Goal: Task Accomplishment & Management: Manage account settings

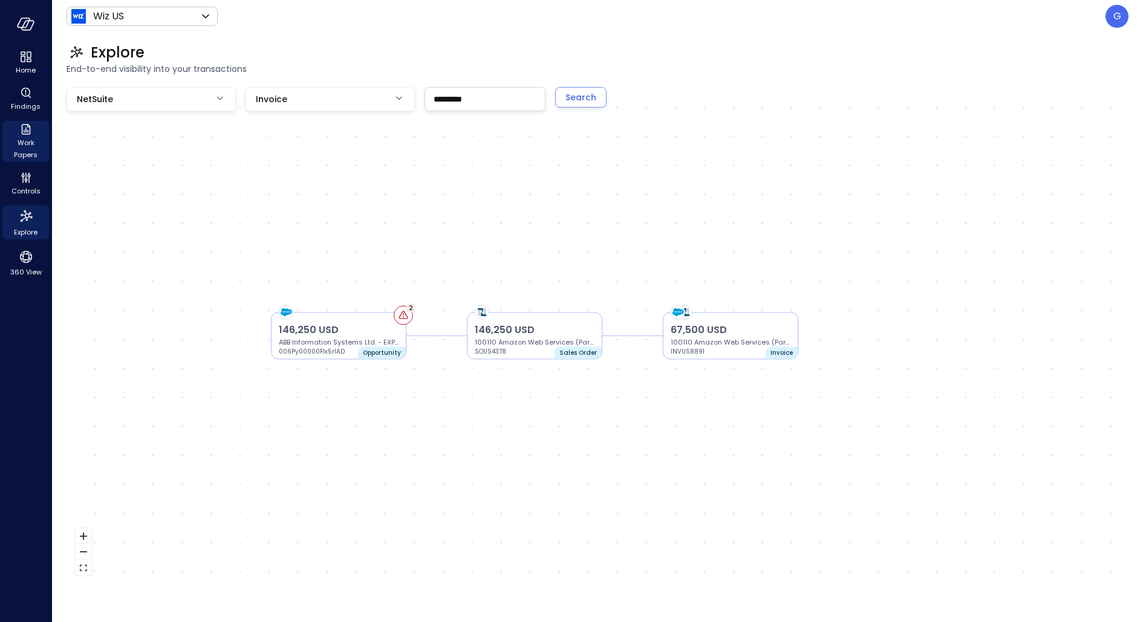
click at [25, 135] on icon "Work Papers" at bounding box center [26, 129] width 15 height 15
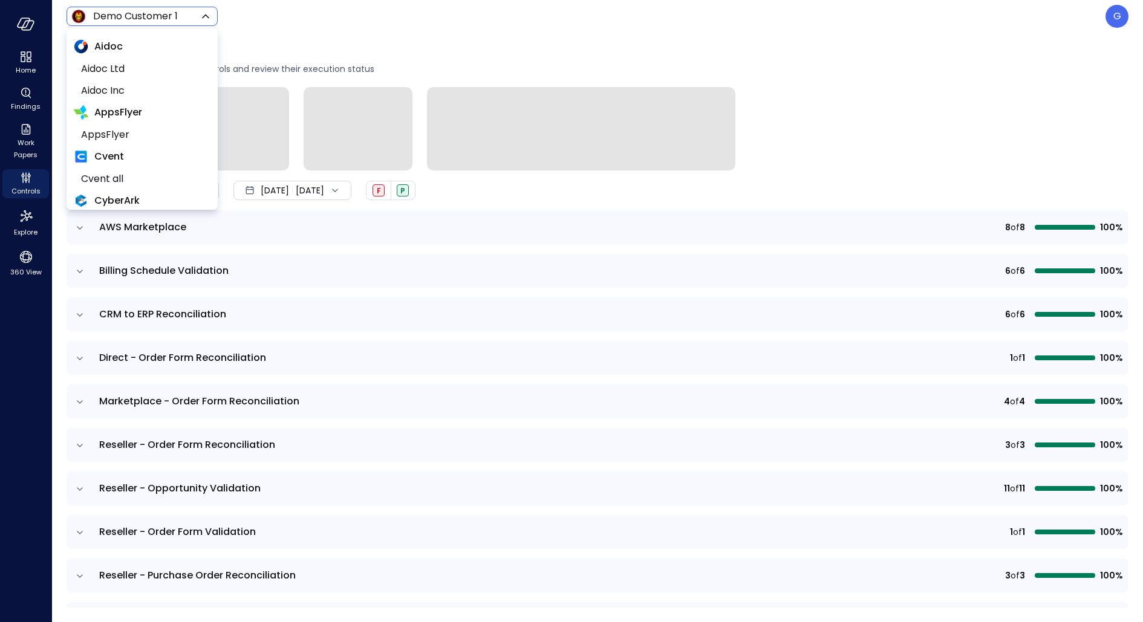
click at [127, 14] on body "Home Findings Work Papers Controls Explore 360 View Demo Customer 1 ***** ​ G C…" at bounding box center [571, 311] width 1143 height 622
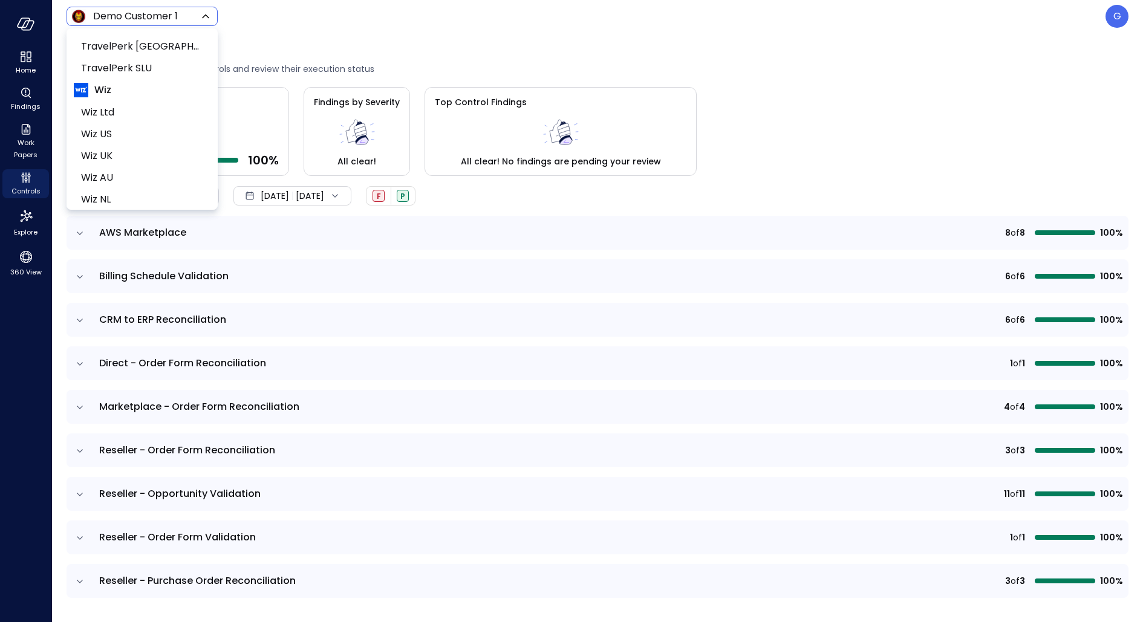
scroll to position [581, 0]
click at [113, 122] on span "Wiz US" at bounding box center [141, 126] width 120 height 15
type input "******"
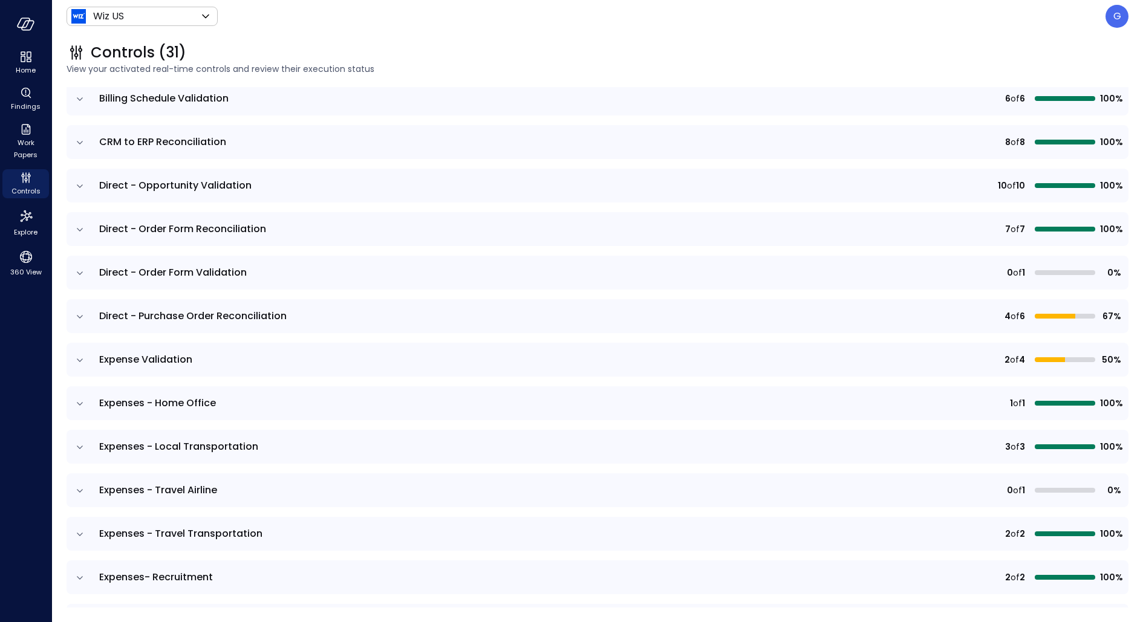
scroll to position [215, 0]
click at [28, 138] on span "Work Papers" at bounding box center [25, 149] width 37 height 24
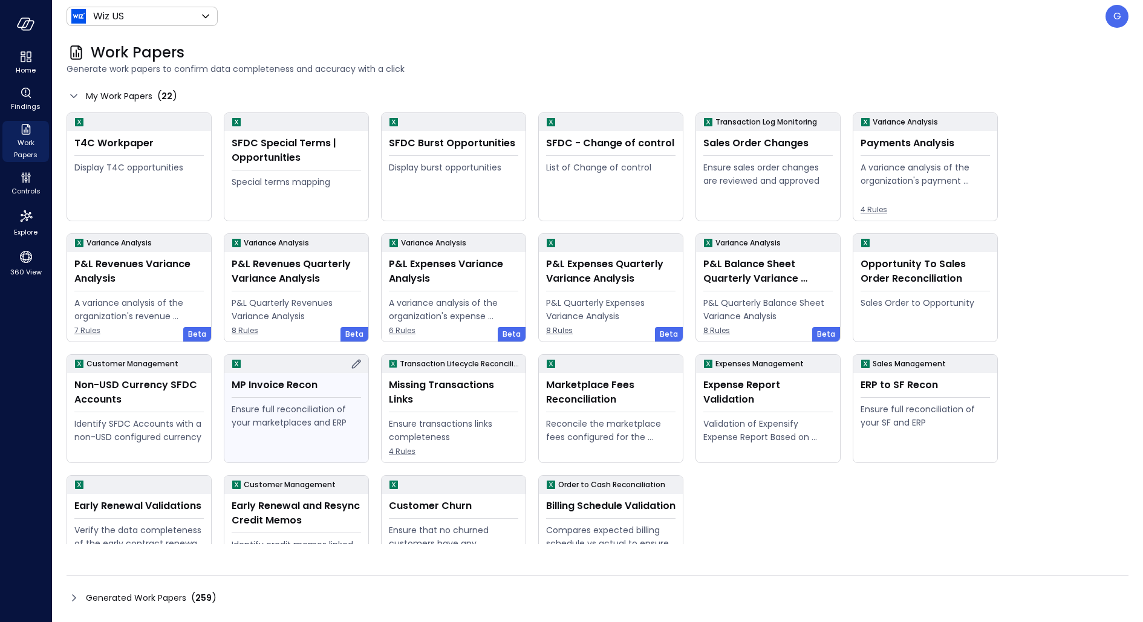
click at [359, 362] on icon at bounding box center [356, 364] width 15 height 15
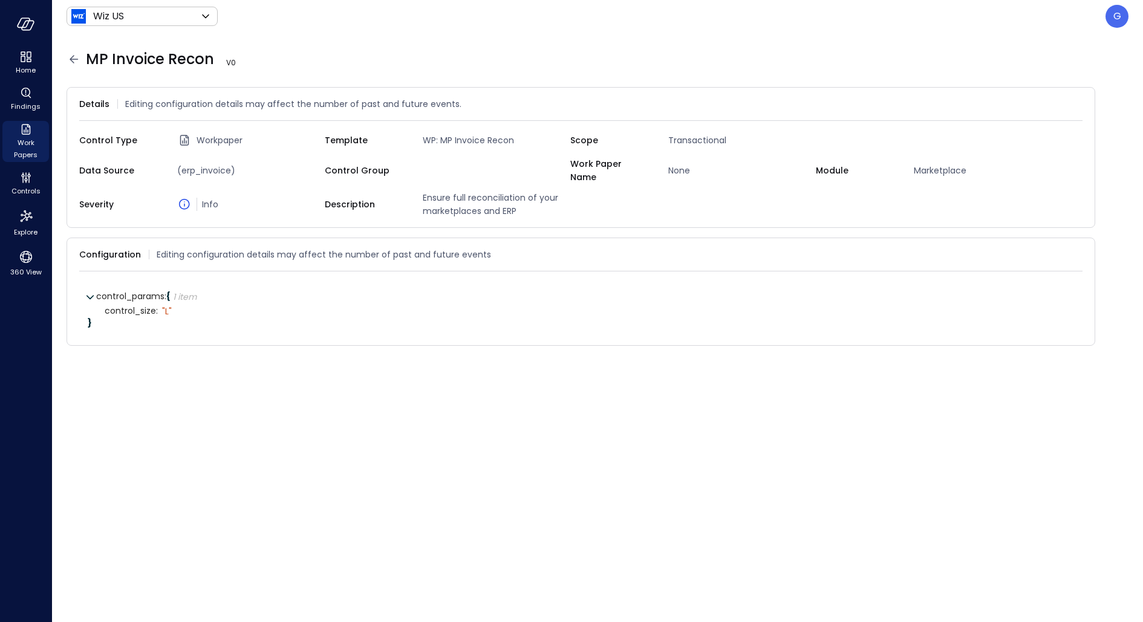
click at [1115, 27] on div "G" at bounding box center [1117, 16] width 23 height 23
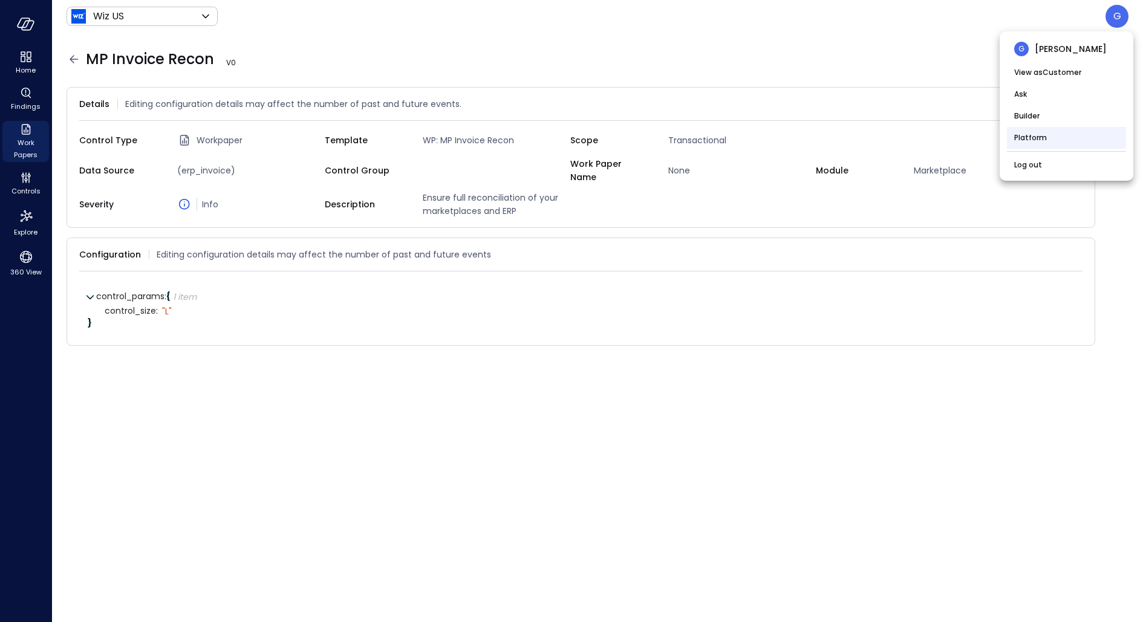
click at [1052, 140] on li "Platform" at bounding box center [1066, 138] width 119 height 22
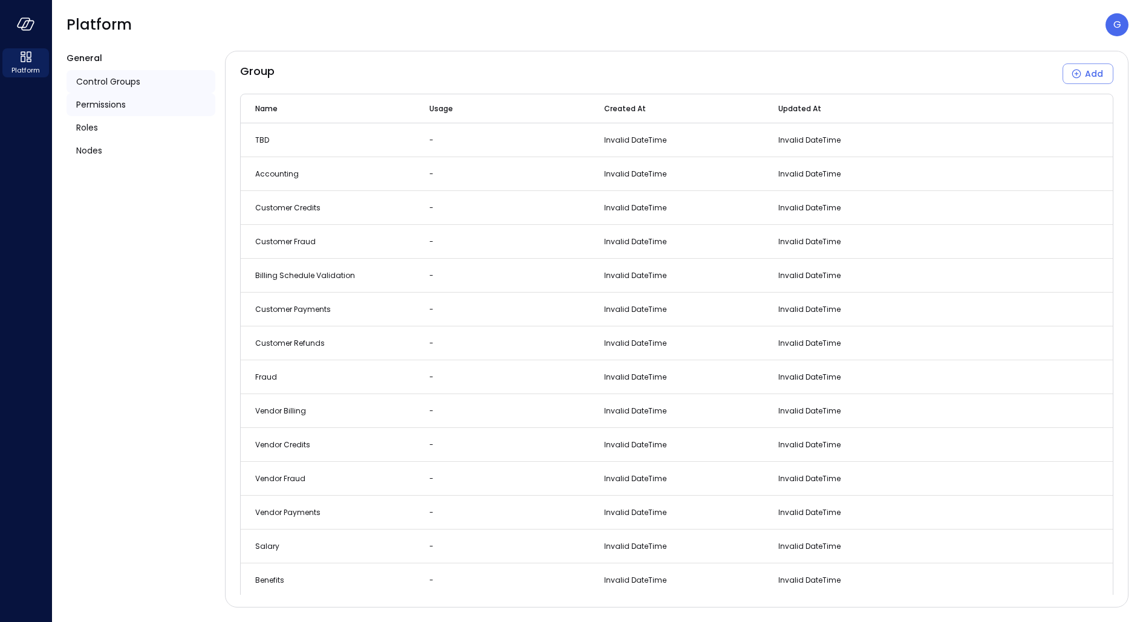
click at [148, 114] on div "Permissions" at bounding box center [141, 104] width 149 height 23
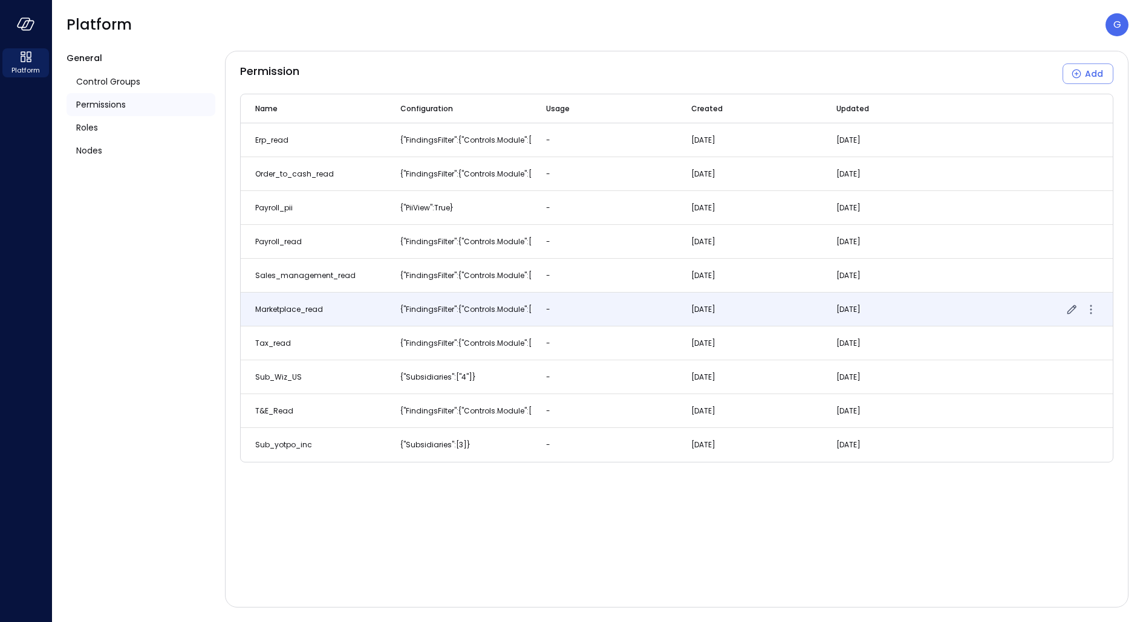
click at [418, 315] on td "{"findingsFilter":{"controls.module":[14]}}" at bounding box center [458, 310] width 145 height 34
click at [1072, 307] on icon "button" at bounding box center [1072, 309] width 9 height 9
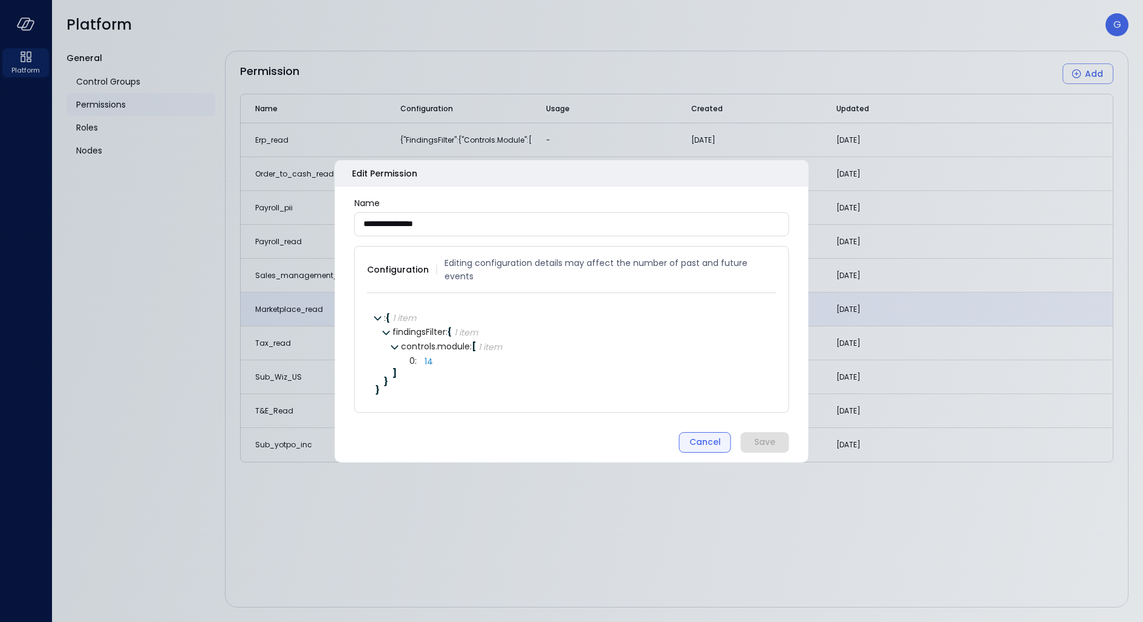
click at [706, 438] on div "Cancel" at bounding box center [704, 442] width 31 height 15
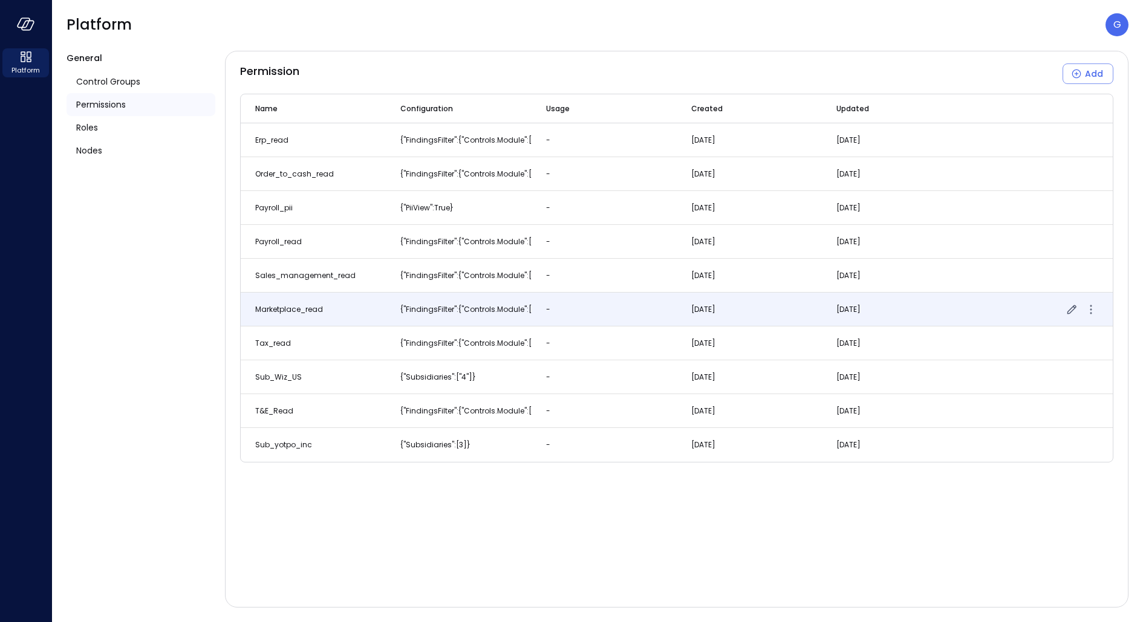
click at [1099, 313] on td at bounding box center [1040, 310] width 145 height 34
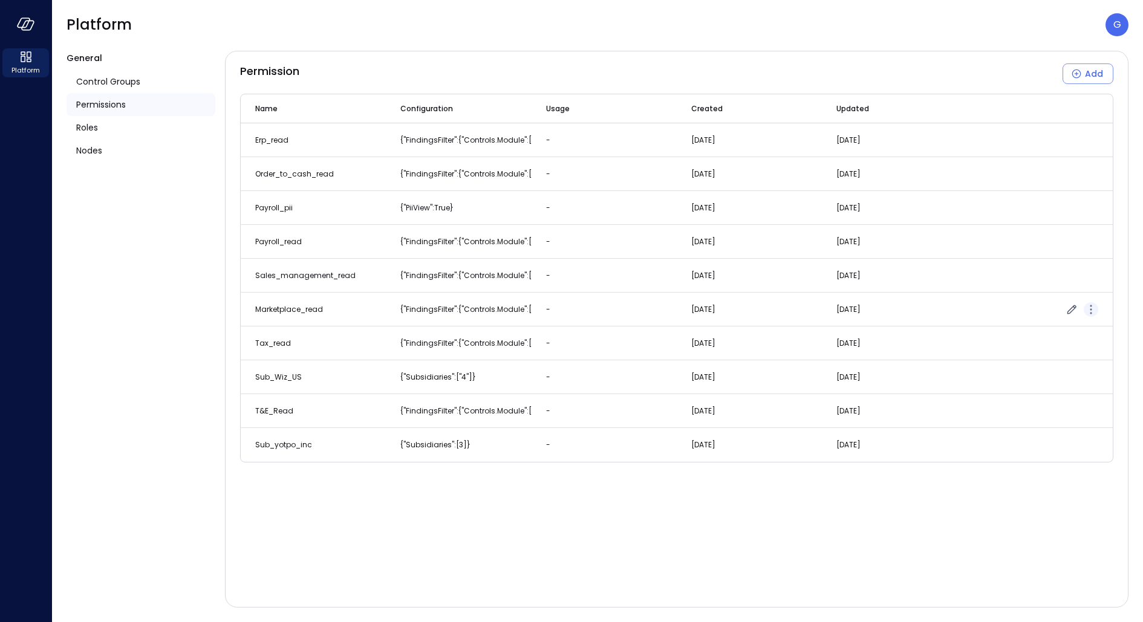
click at [1095, 313] on icon "more" at bounding box center [1091, 309] width 15 height 15
click at [1037, 269] on div at bounding box center [571, 311] width 1143 height 622
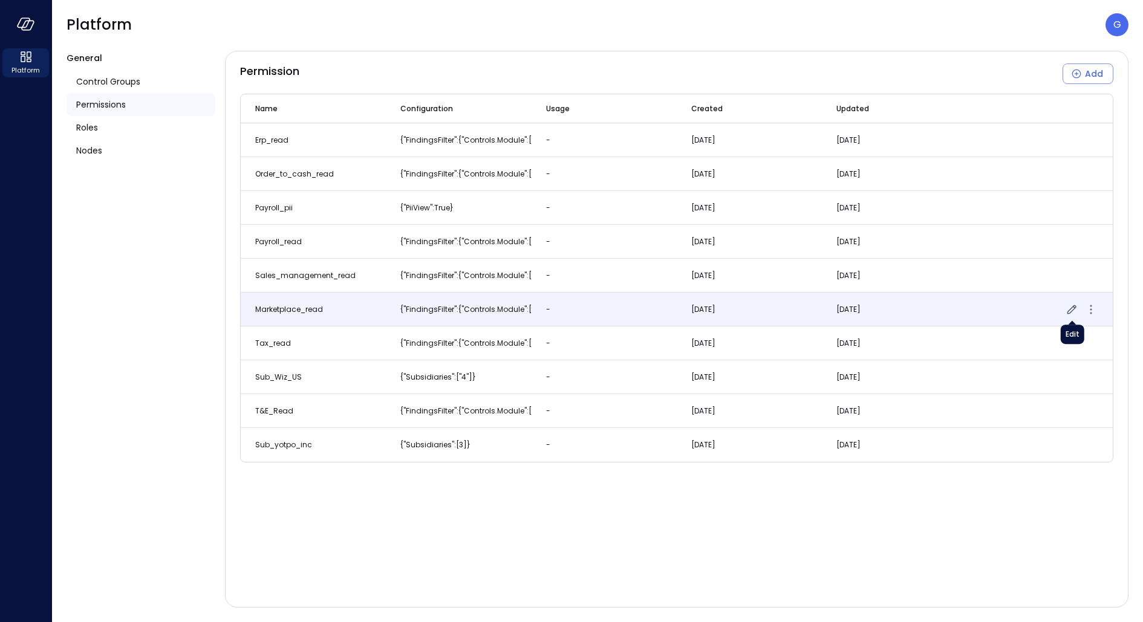
click at [1069, 310] on icon "button" at bounding box center [1072, 309] width 9 height 9
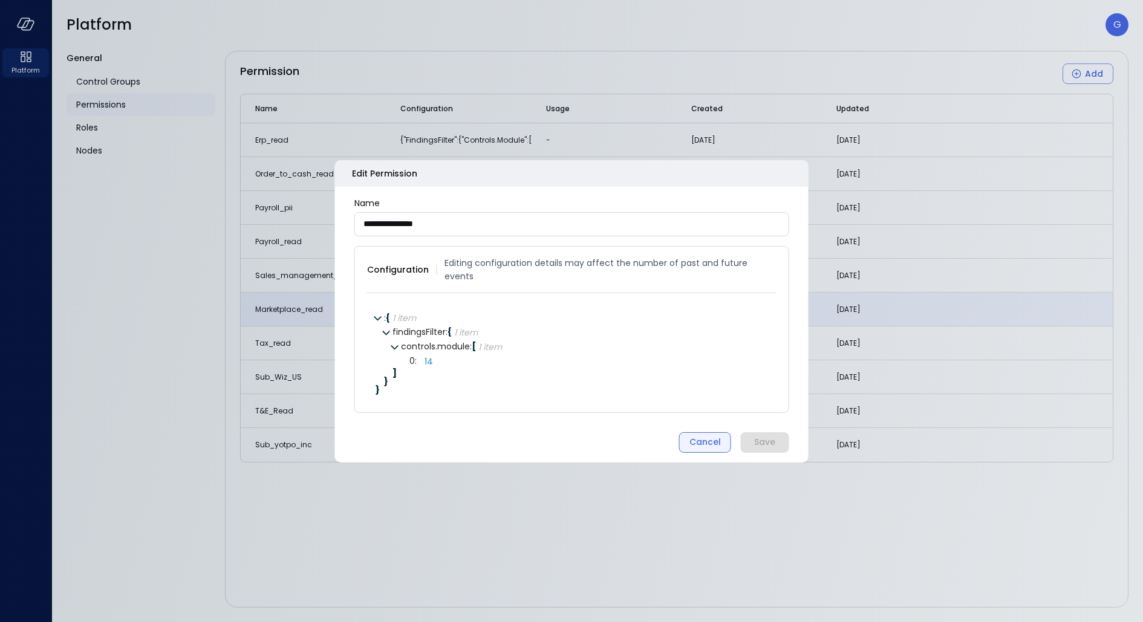
click at [714, 437] on div "Cancel" at bounding box center [704, 442] width 31 height 15
